Goal: Understand site structure: Understand site structure

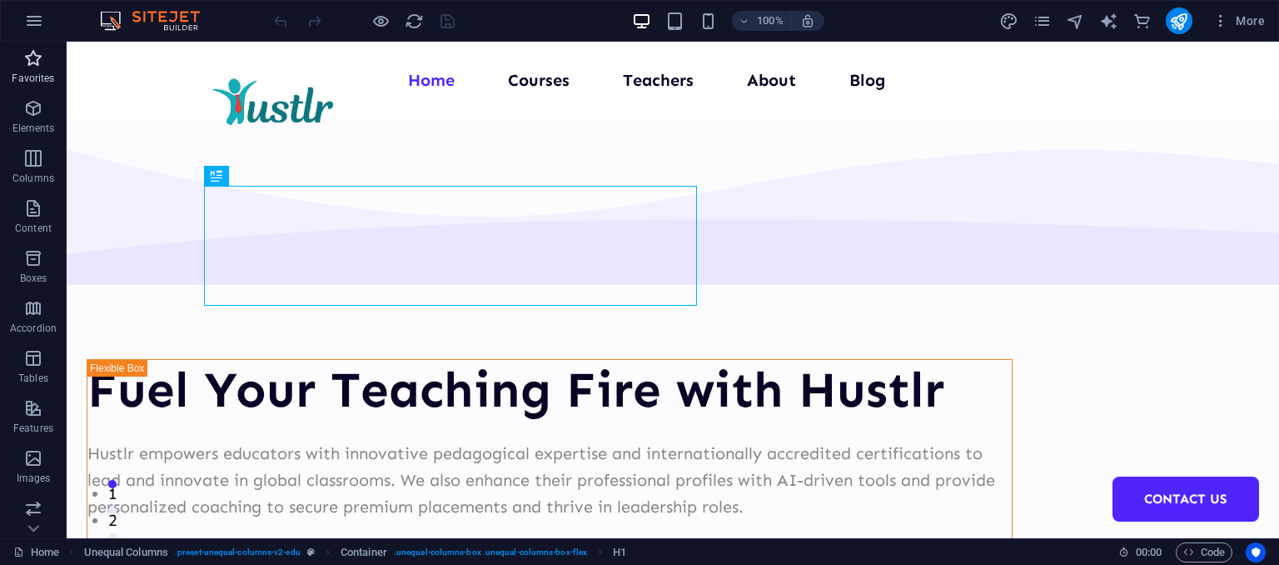
click at [34, 77] on p "Favorites" at bounding box center [33, 78] width 42 height 13
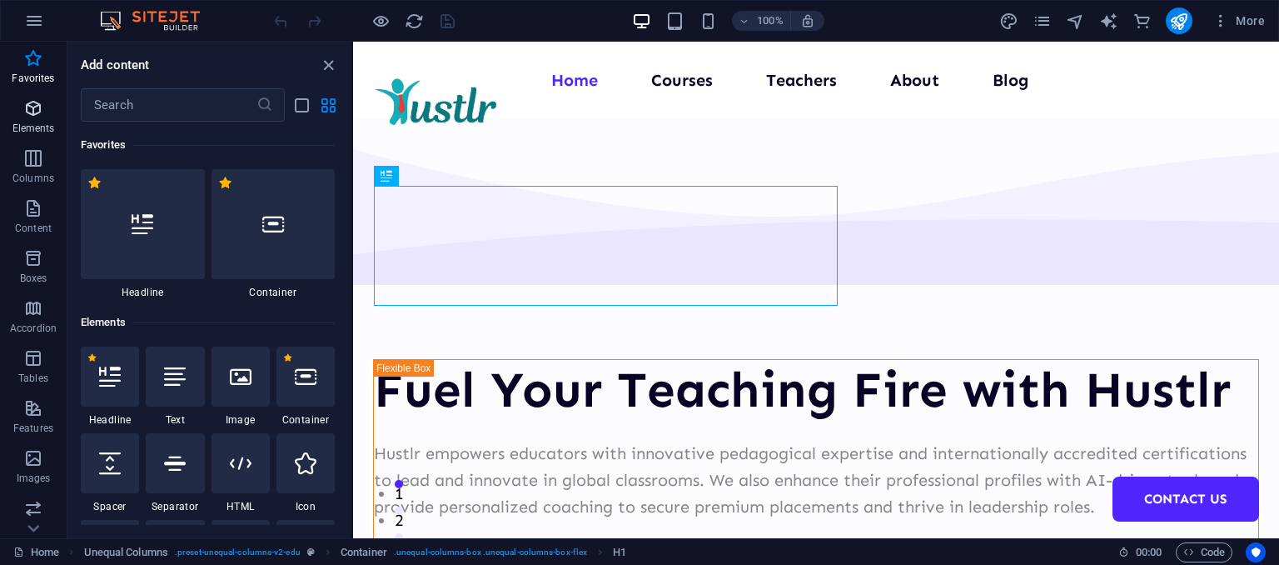
click at [32, 129] on p "Elements" at bounding box center [33, 128] width 42 height 13
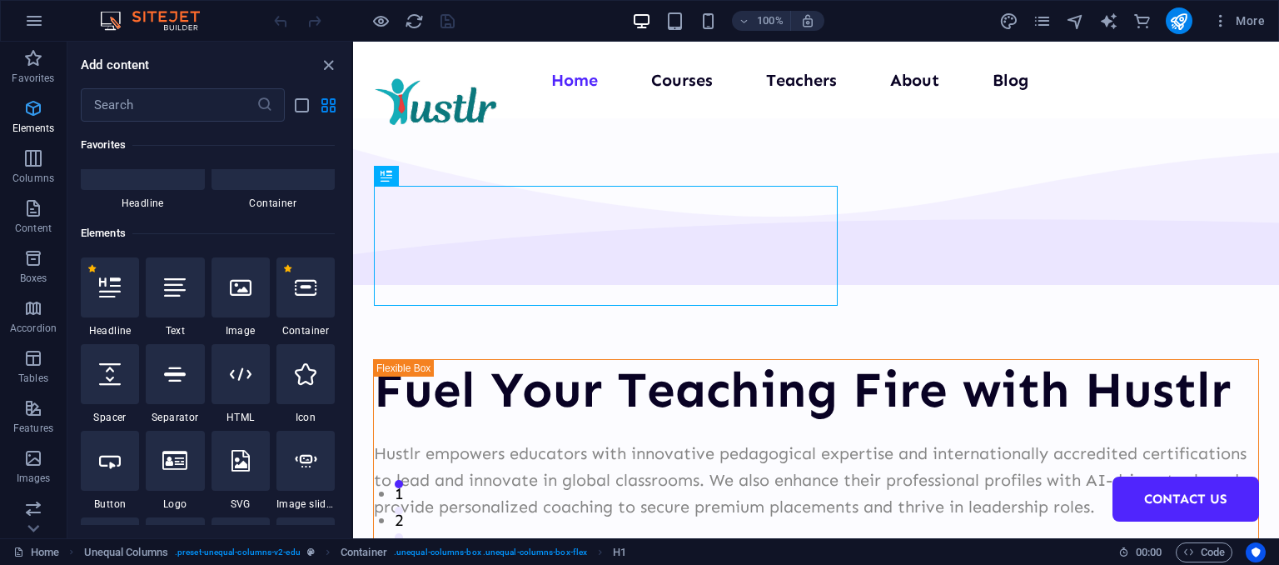
scroll to position [177, 0]
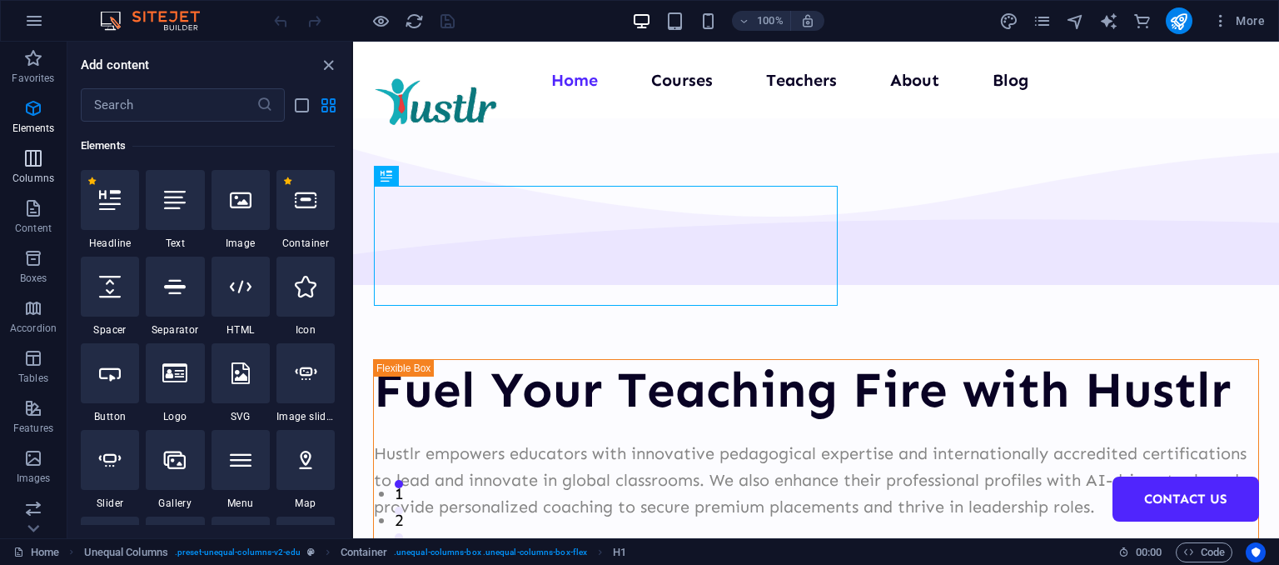
click at [33, 144] on button "Columns" at bounding box center [33, 167] width 67 height 50
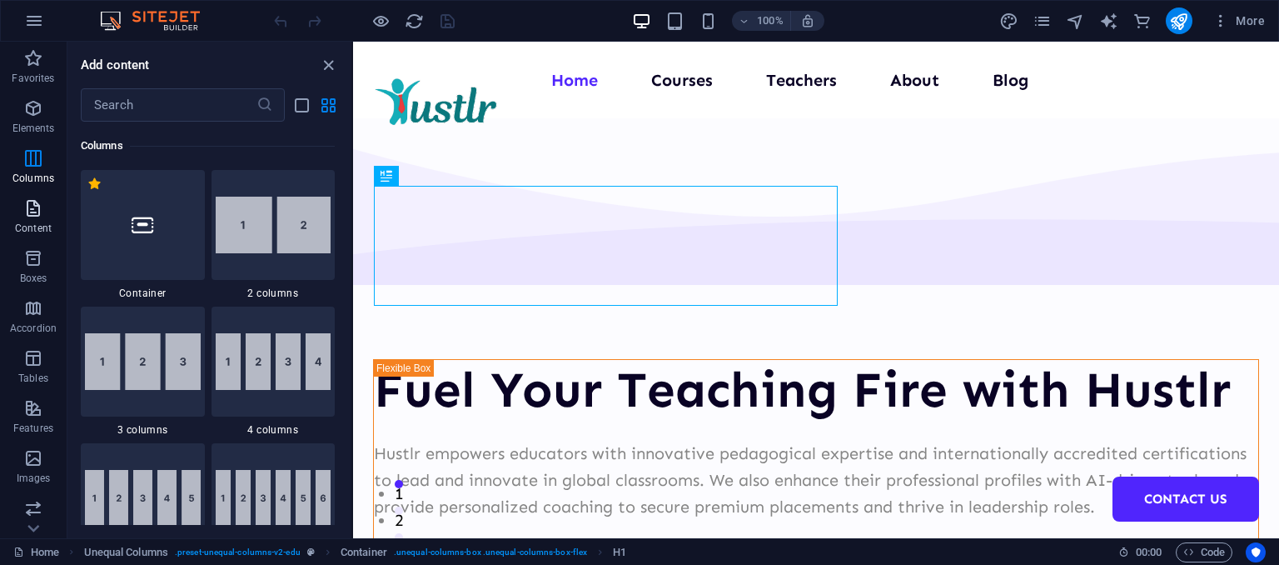
click at [34, 192] on button "Content" at bounding box center [33, 217] width 67 height 50
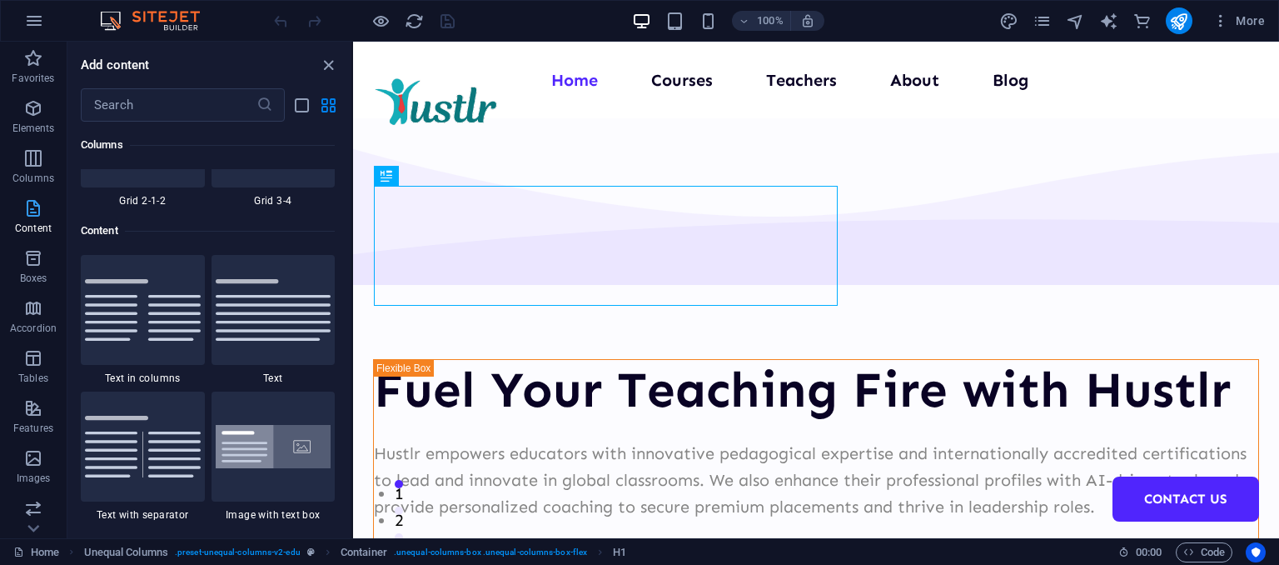
scroll to position [2913, 0]
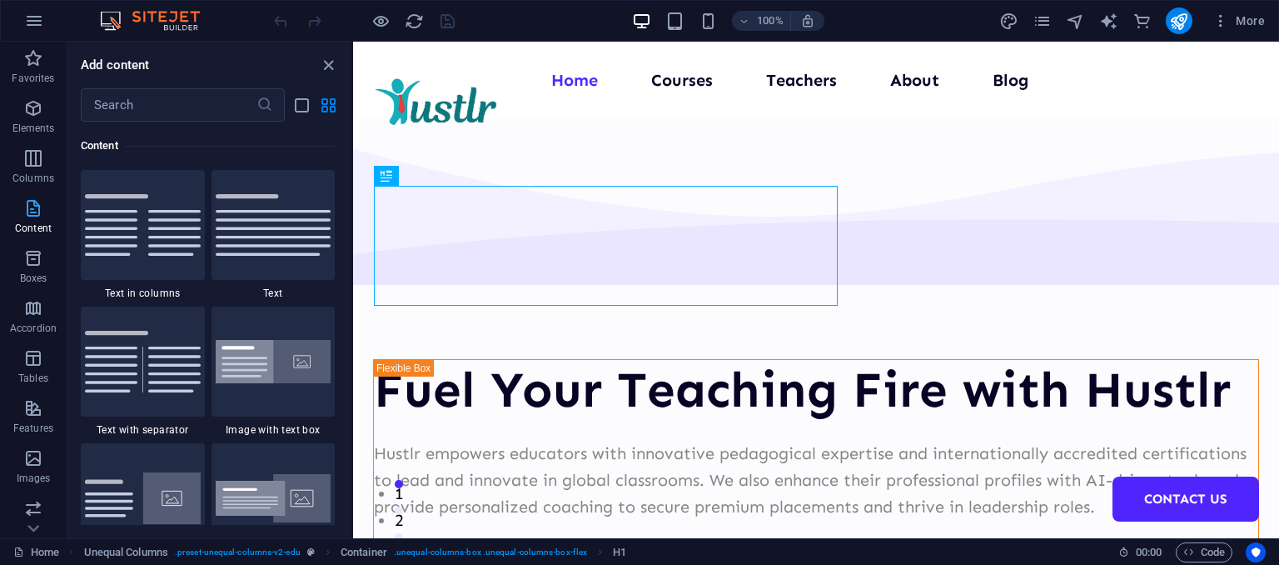
click at [30, 241] on button "Content" at bounding box center [33, 217] width 67 height 50
click at [33, 317] on icon "button" at bounding box center [33, 308] width 20 height 20
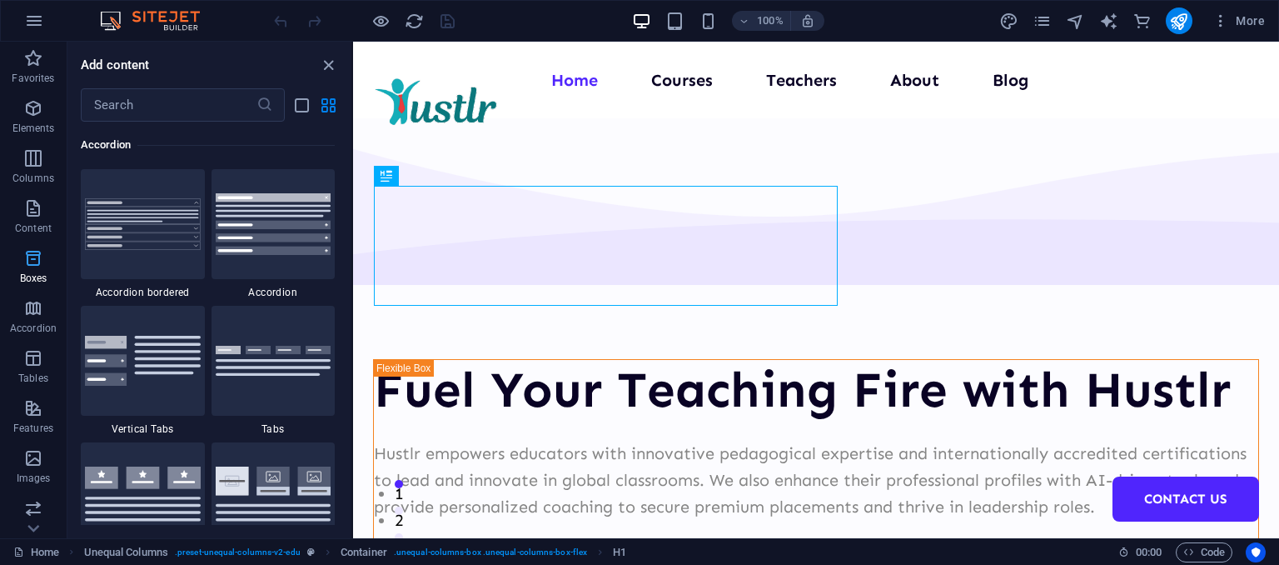
scroll to position [5318, 0]
click at [30, 268] on span "Boxes" at bounding box center [33, 268] width 67 height 40
click at [331, 67] on icon "close panel" at bounding box center [328, 65] width 19 height 19
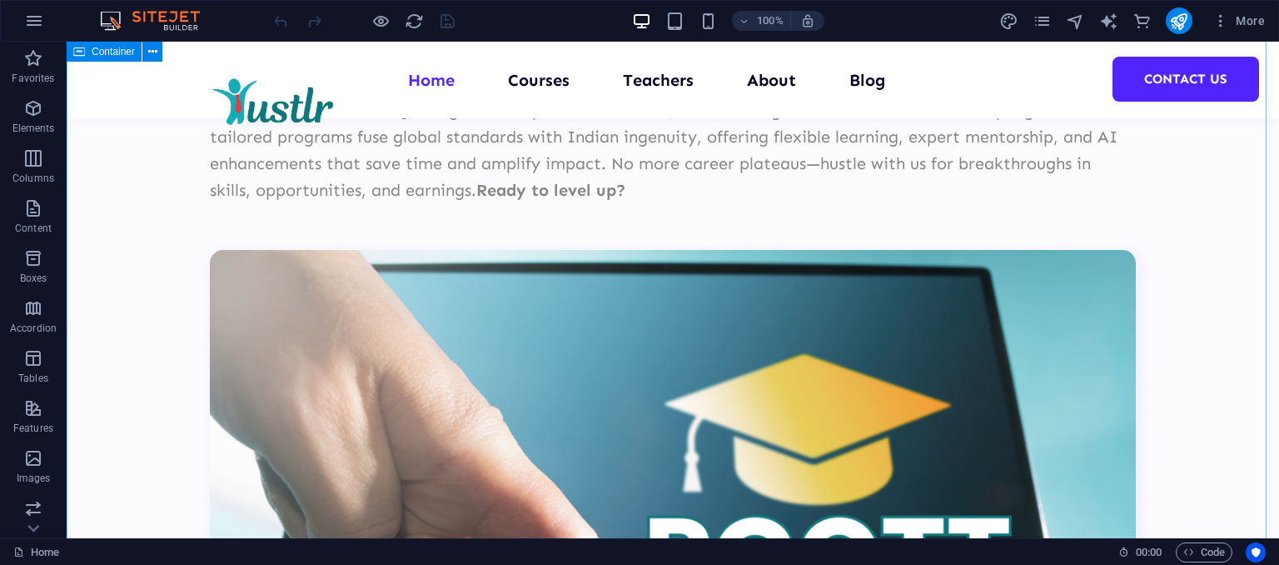
scroll to position [4032, 0]
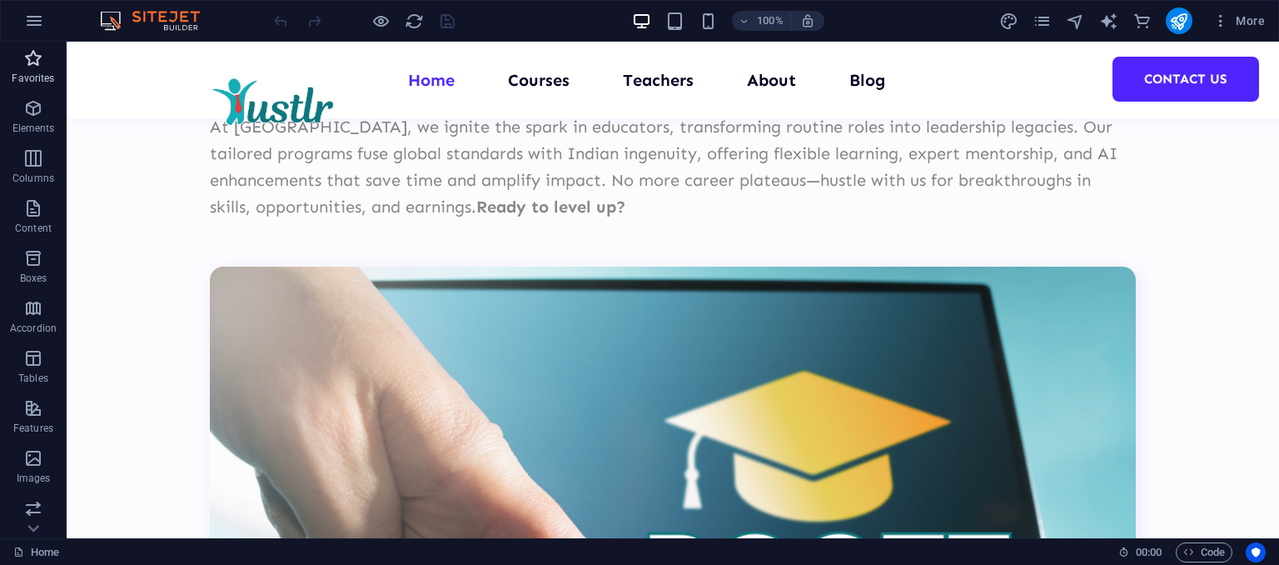
click at [27, 60] on icon "button" at bounding box center [33, 58] width 20 height 20
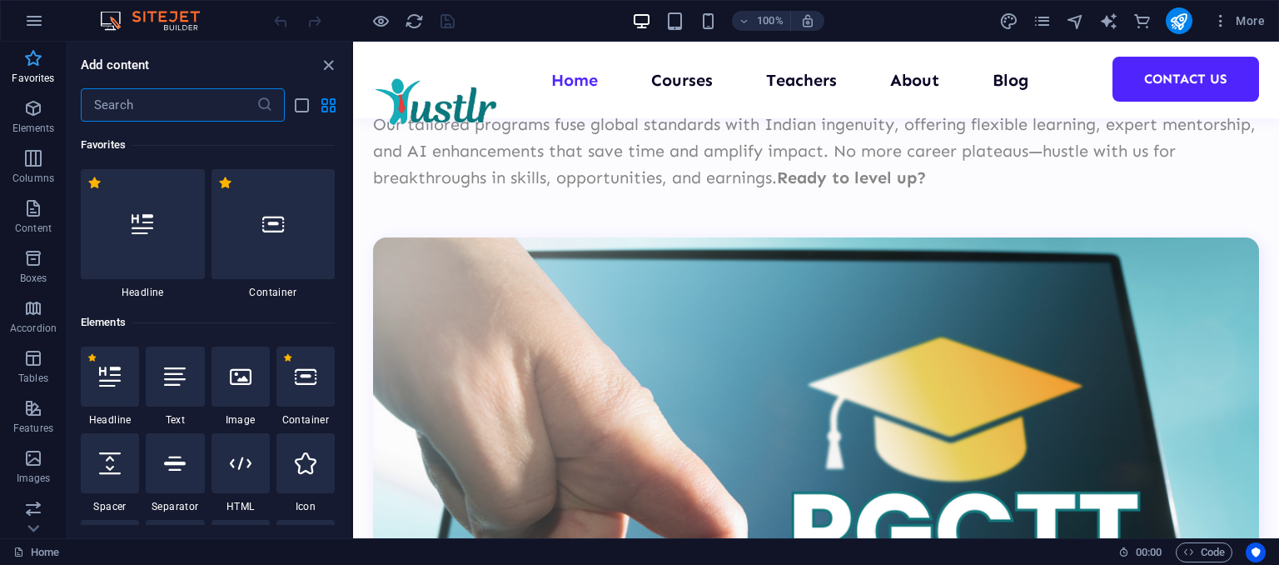
scroll to position [4084, 0]
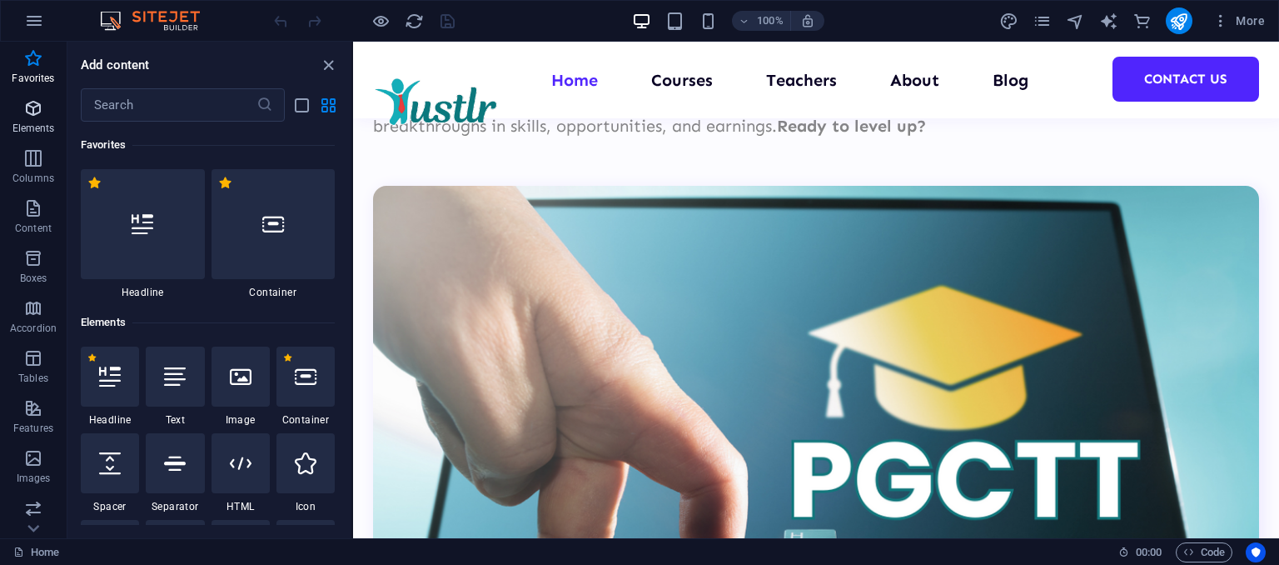
click at [32, 115] on icon "button" at bounding box center [33, 108] width 20 height 20
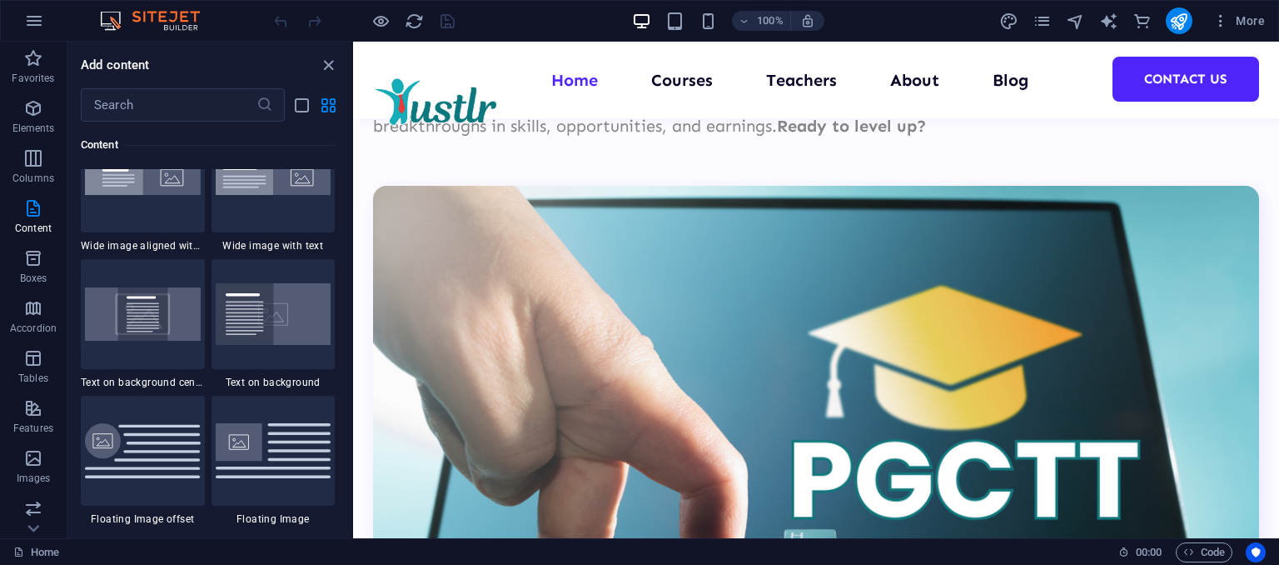
scroll to position [3375, 0]
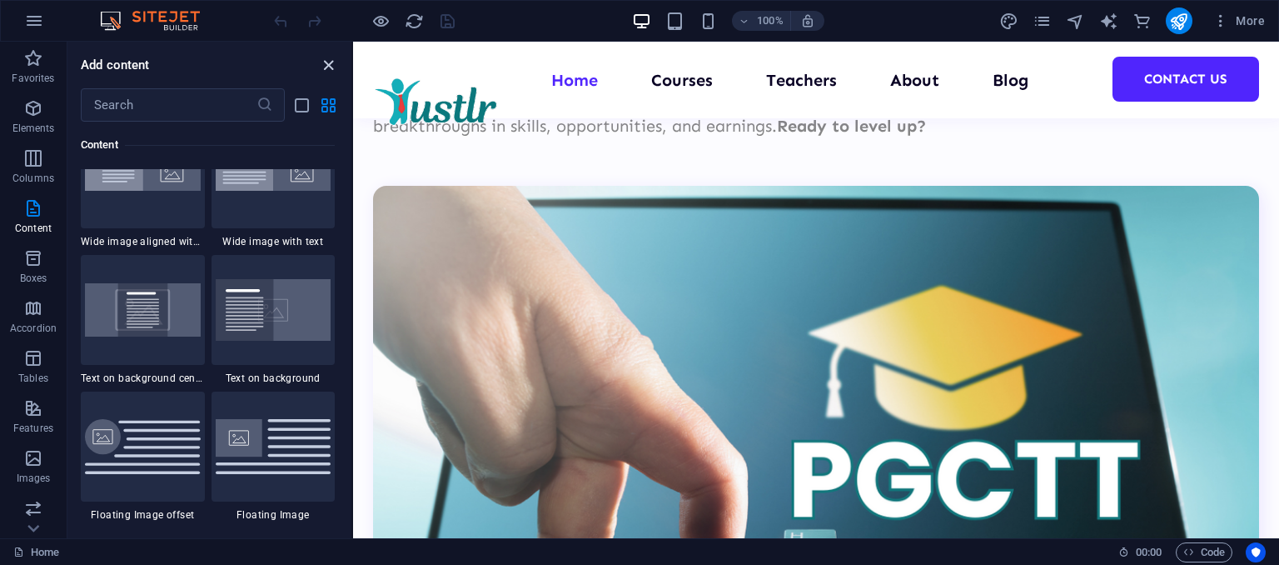
click at [330, 67] on icon "close panel" at bounding box center [328, 65] width 19 height 19
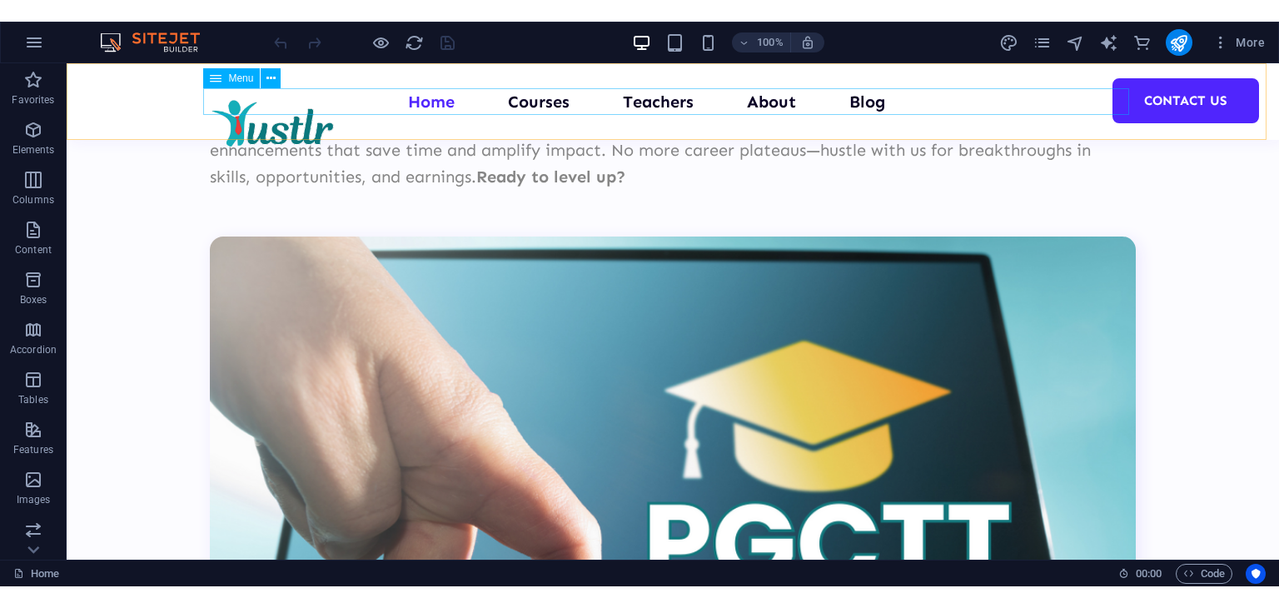
scroll to position [4032, 0]
